Goal: Information Seeking & Learning: Learn about a topic

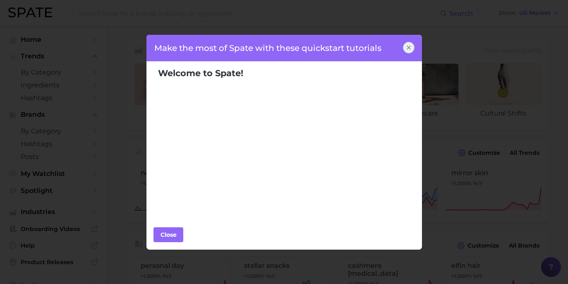
click at [412, 51] on div at bounding box center [409, 48] width 12 height 12
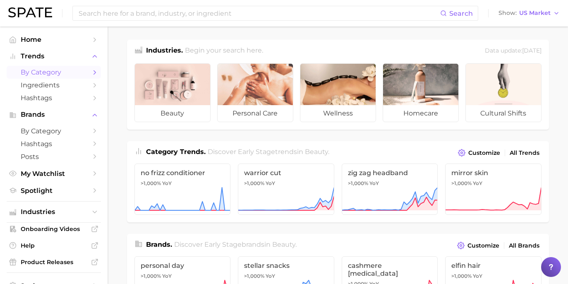
click at [94, 70] on polyline "Sidebar" at bounding box center [95, 72] width 2 height 4
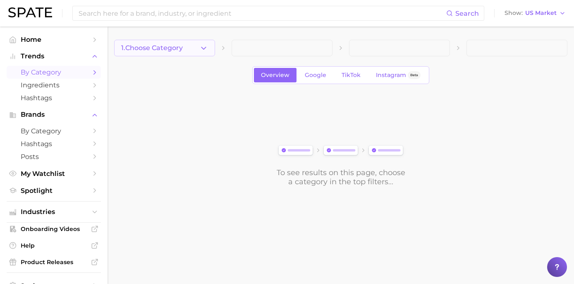
click at [205, 50] on icon "button" at bounding box center [203, 48] width 9 height 9
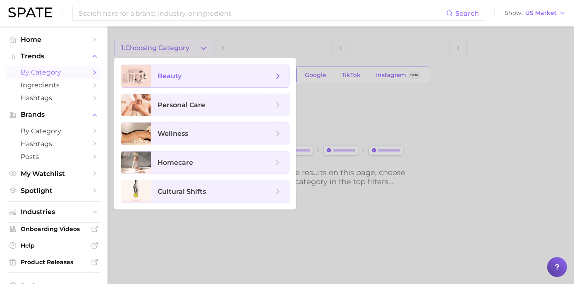
click at [210, 70] on span "beauty" at bounding box center [220, 76] width 138 height 22
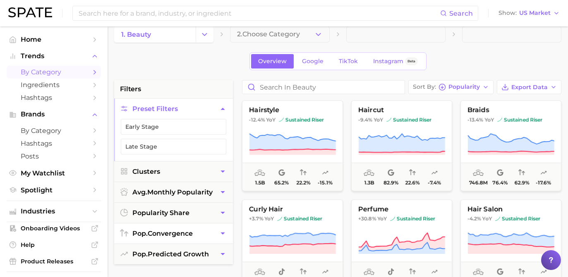
scroll to position [33, 0]
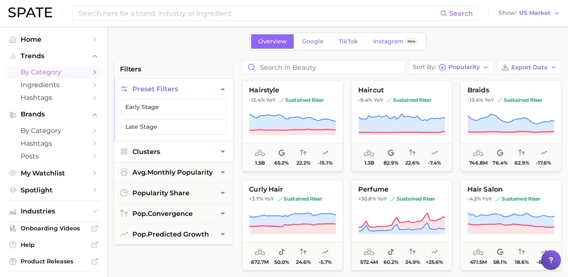
click at [223, 155] on icon "button" at bounding box center [222, 152] width 9 height 9
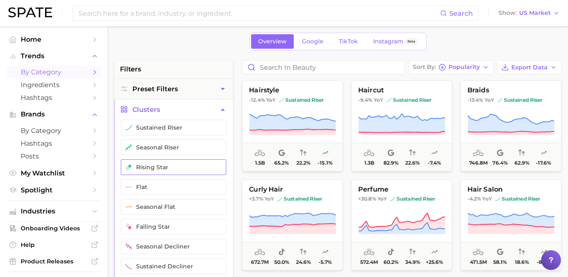
click at [210, 171] on button "rising star" at bounding box center [173, 168] width 105 height 16
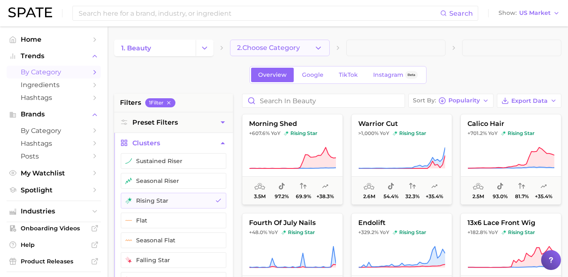
click at [294, 50] on span "2. Choose Category" at bounding box center [268, 47] width 63 height 7
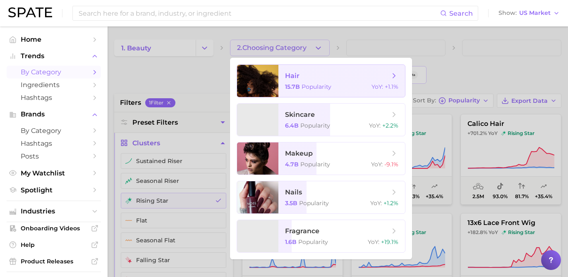
click at [310, 76] on span "hair" at bounding box center [337, 76] width 104 height 9
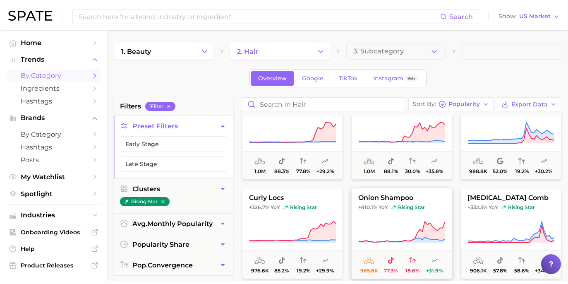
scroll to position [136, 0]
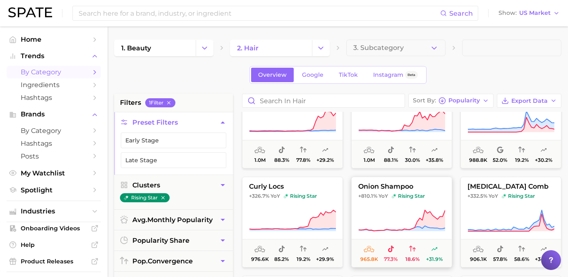
drag, startPoint x: 420, startPoint y: 186, endPoint x: 377, endPoint y: 188, distance: 43.4
click at [377, 188] on span "onion shampoo" at bounding box center [401, 186] width 100 height 7
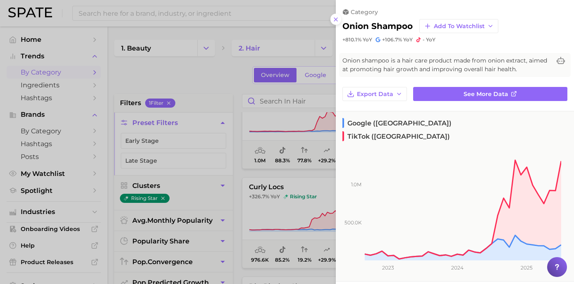
click at [232, 74] on div at bounding box center [287, 142] width 574 height 284
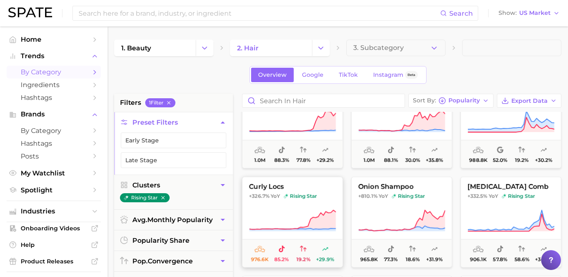
click at [289, 194] on span "rising star" at bounding box center [299, 196] width 33 height 7
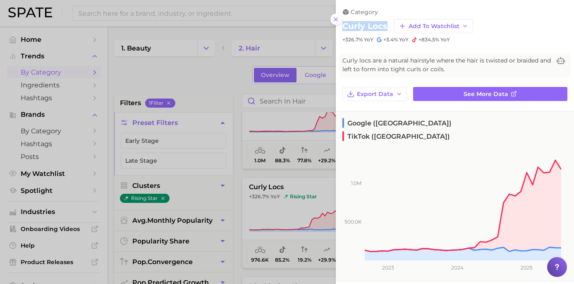
drag, startPoint x: 386, startPoint y: 25, endPoint x: 343, endPoint y: 26, distance: 43.0
click at [343, 26] on div "curly locs Add to Watchlist" at bounding box center [454, 26] width 225 height 14
copy h2 "curly locs"
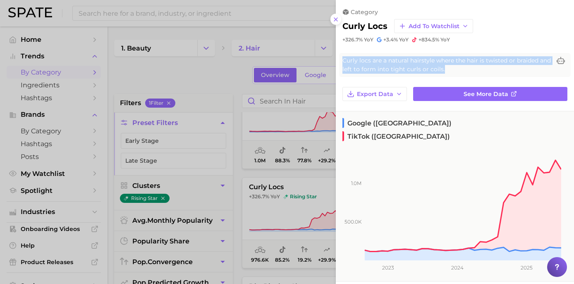
drag, startPoint x: 420, startPoint y: 65, endPoint x: 337, endPoint y: 57, distance: 83.5
click at [337, 57] on div "Curly locs are a natural hairstyle where the hair is twisted or braided and lef…" at bounding box center [455, 65] width 238 height 24
copy span "Curly locs are a natural hairstyle where the hair is twisted or braided and lef…"
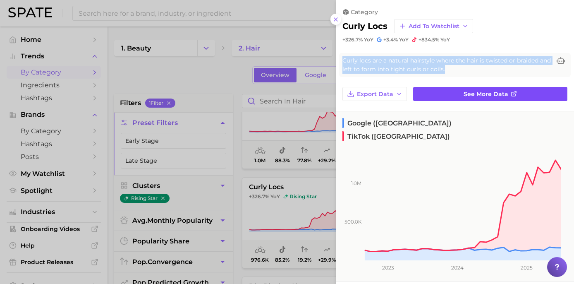
click at [475, 91] on span "See more data" at bounding box center [485, 94] width 45 height 7
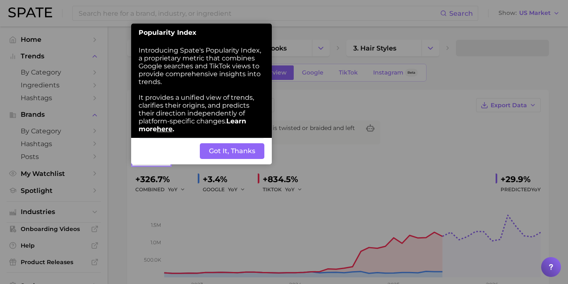
click at [232, 143] on button "Got It, Thanks" at bounding box center [232, 151] width 64 height 16
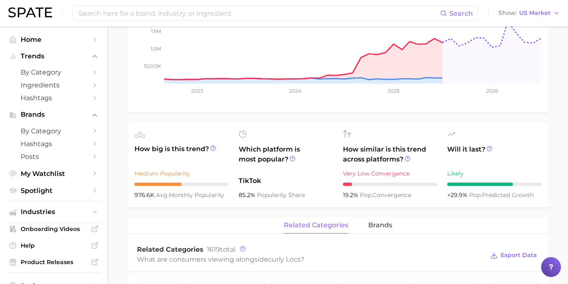
scroll to position [246, 0]
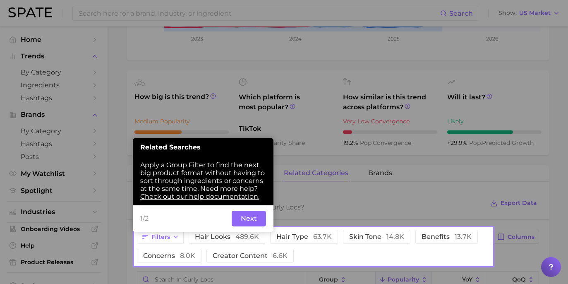
click at [249, 210] on button "Next" at bounding box center [249, 218] width 34 height 16
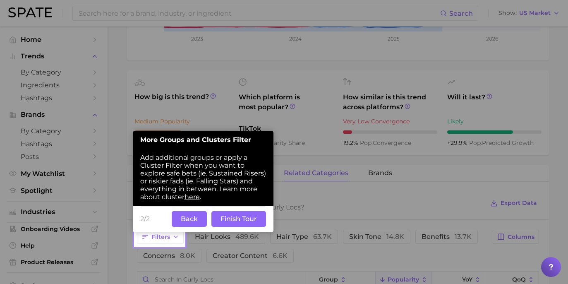
click at [253, 212] on button "Finish Tour" at bounding box center [238, 219] width 55 height 16
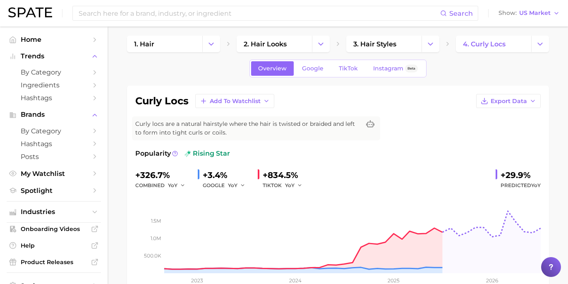
scroll to position [0, 0]
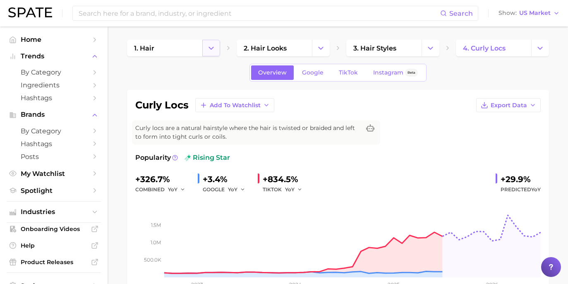
click at [214, 49] on icon "Change Category" at bounding box center [211, 48] width 9 height 9
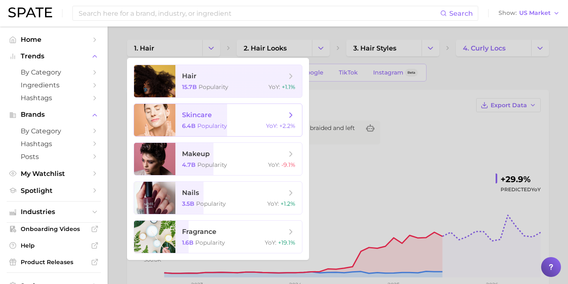
click at [221, 124] on span "Popularity" at bounding box center [212, 125] width 30 height 7
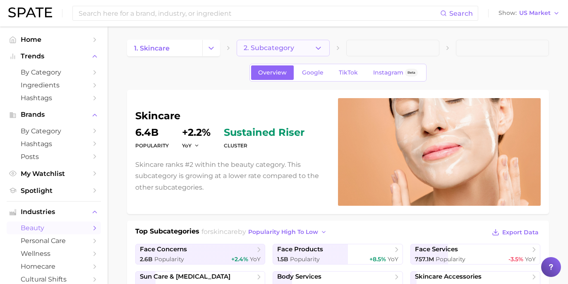
click at [326, 49] on button "2. Subcategory" at bounding box center [282, 48] width 93 height 17
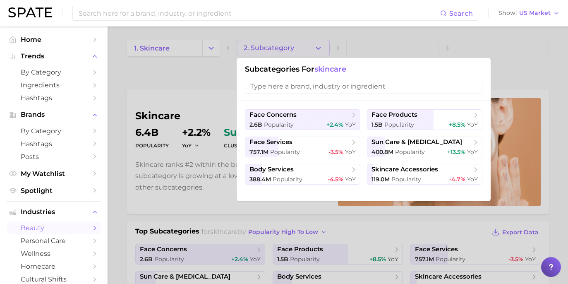
click at [326, 49] on div at bounding box center [284, 142] width 568 height 284
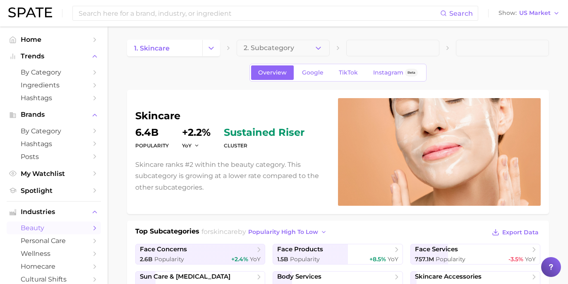
click at [381, 52] on span at bounding box center [392, 48] width 93 height 17
click at [326, 49] on button "2. Subcategory" at bounding box center [282, 48] width 93 height 17
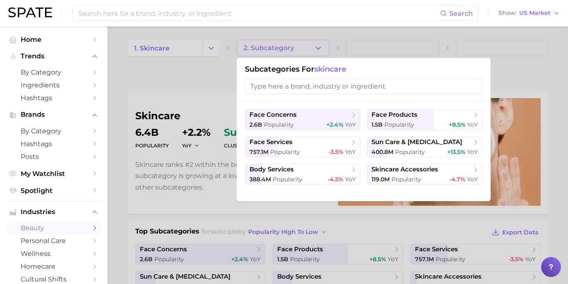
click at [321, 48] on div at bounding box center [284, 142] width 568 height 284
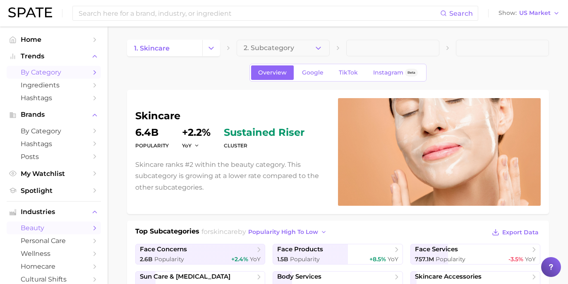
click at [91, 71] on icon "Sidebar" at bounding box center [94, 72] width 7 height 7
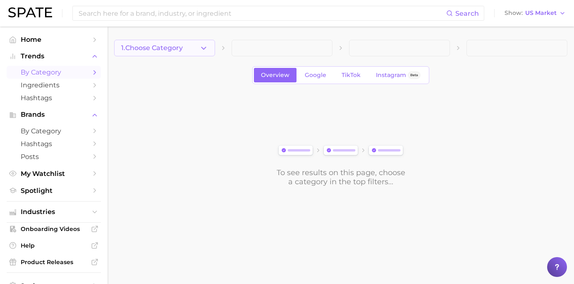
click at [183, 50] on button "1. Choose Category" at bounding box center [164, 48] width 101 height 17
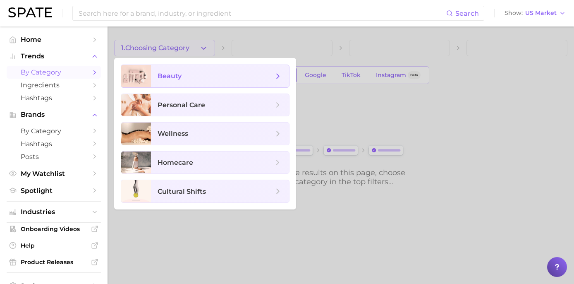
click at [193, 79] on span "beauty" at bounding box center [216, 76] width 116 height 9
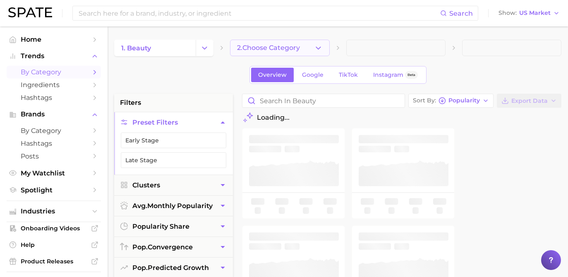
click at [308, 48] on button "2. Choose Category" at bounding box center [279, 48] width 99 height 17
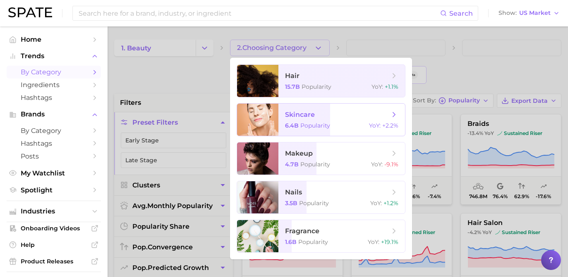
click at [322, 109] on span "skincare 6.4b Popularity YoY : +2.2%" at bounding box center [341, 120] width 126 height 32
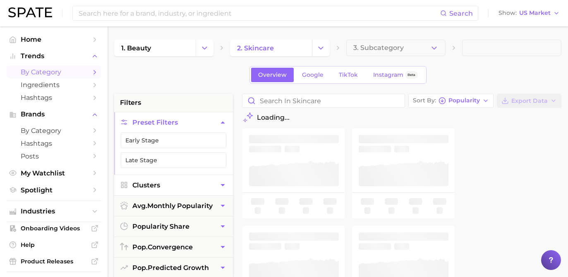
click at [228, 181] on button "Clusters" at bounding box center [173, 185] width 119 height 20
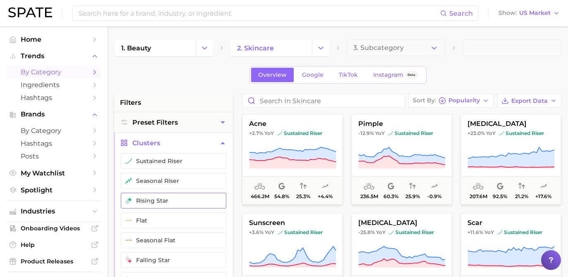
click at [209, 197] on button "rising star" at bounding box center [173, 201] width 105 height 16
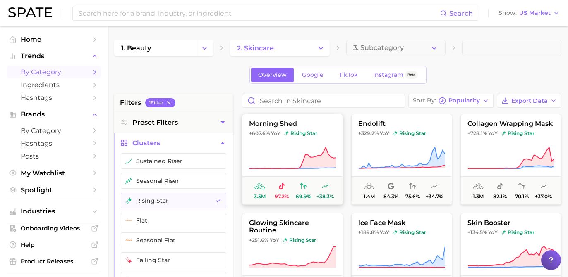
click at [314, 124] on span "morning shed" at bounding box center [292, 123] width 100 height 7
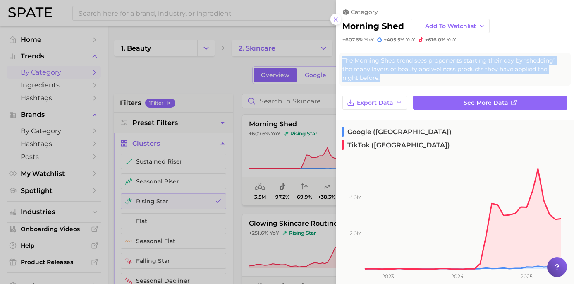
drag, startPoint x: 534, startPoint y: 67, endPoint x: 338, endPoint y: 57, distance: 195.7
click at [338, 57] on div "The Morning Shed trend sees proponents starting their day by “shedding” the man…" at bounding box center [455, 69] width 238 height 33
copy span "The Morning Shed trend sees proponents starting their day by “shedding” the man…"
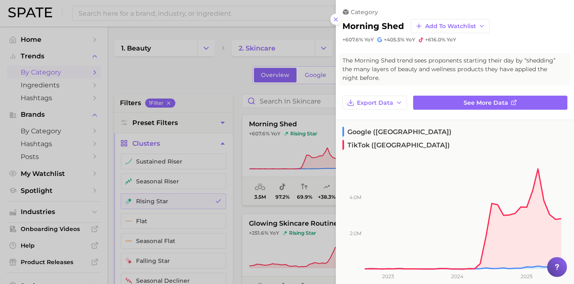
click at [220, 63] on div at bounding box center [287, 142] width 574 height 284
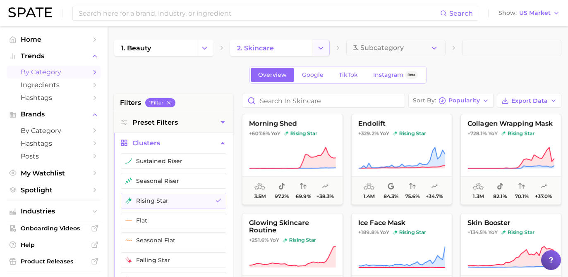
click at [319, 50] on icon "Change Category" at bounding box center [320, 48] width 9 height 9
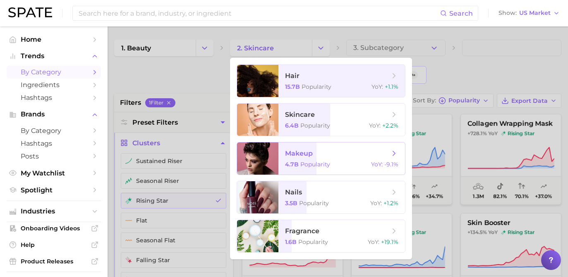
click at [330, 153] on span "makeup" at bounding box center [337, 153] width 104 height 9
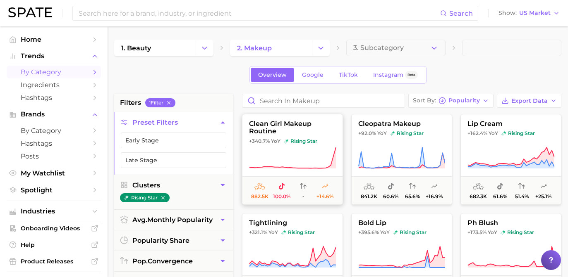
click at [314, 158] on icon at bounding box center [292, 158] width 87 height 23
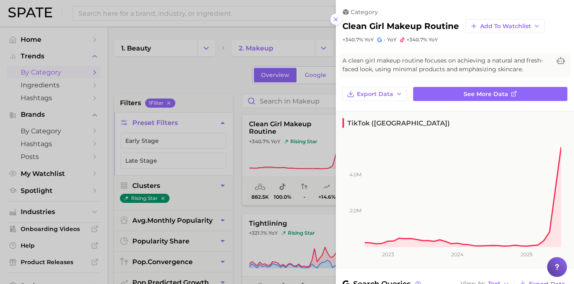
click at [445, 28] on h2 "clean girl makeup routine" at bounding box center [400, 26] width 117 height 10
click at [444, 28] on h2 "clean girl makeup routine" at bounding box center [400, 26] width 117 height 10
drag, startPoint x: 447, startPoint y: 25, endPoint x: 338, endPoint y: 24, distance: 109.1
click at [337, 24] on div "category clean girl makeup routine Add to Watchlist +340.7% YoY - YoY +340.7% Y…" at bounding box center [455, 21] width 238 height 43
copy h2 "clean girl makeup routine"
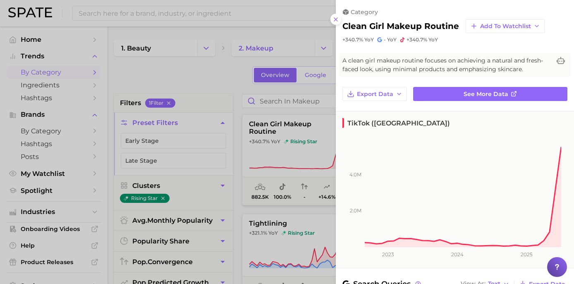
click at [367, 68] on span "A clean girl makeup routine focuses on achieving a natural and fresh-faced look…" at bounding box center [446, 64] width 208 height 17
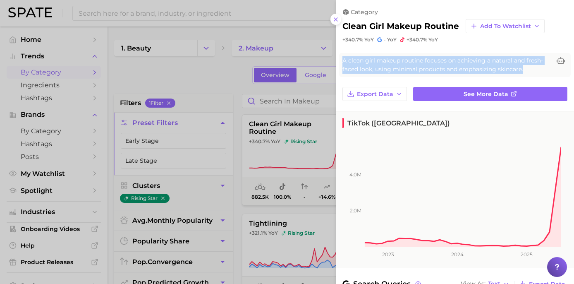
drag, startPoint x: 344, startPoint y: 58, endPoint x: 493, endPoint y: 66, distance: 149.1
click at [493, 66] on span "A clean girl makeup routine focuses on achieving a natural and fresh-faced look…" at bounding box center [446, 64] width 208 height 17
copy span "A clean girl makeup routine focuses on achieving a natural and fresh-faced look…"
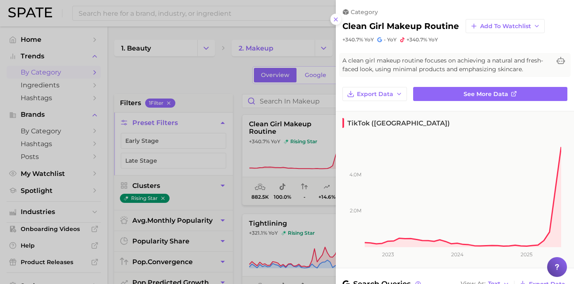
click at [449, 26] on div "clean girl makeup routine Add to Watchlist" at bounding box center [454, 26] width 225 height 14
drag, startPoint x: 449, startPoint y: 26, endPoint x: 347, endPoint y: 26, distance: 101.7
click at [347, 26] on div "clean girl makeup routine Add to Watchlist" at bounding box center [454, 26] width 225 height 14
copy div "clean girl makeup routine Add to Watchlist"
click at [228, 74] on div at bounding box center [287, 142] width 574 height 284
